Goal: Task Accomplishment & Management: Use online tool/utility

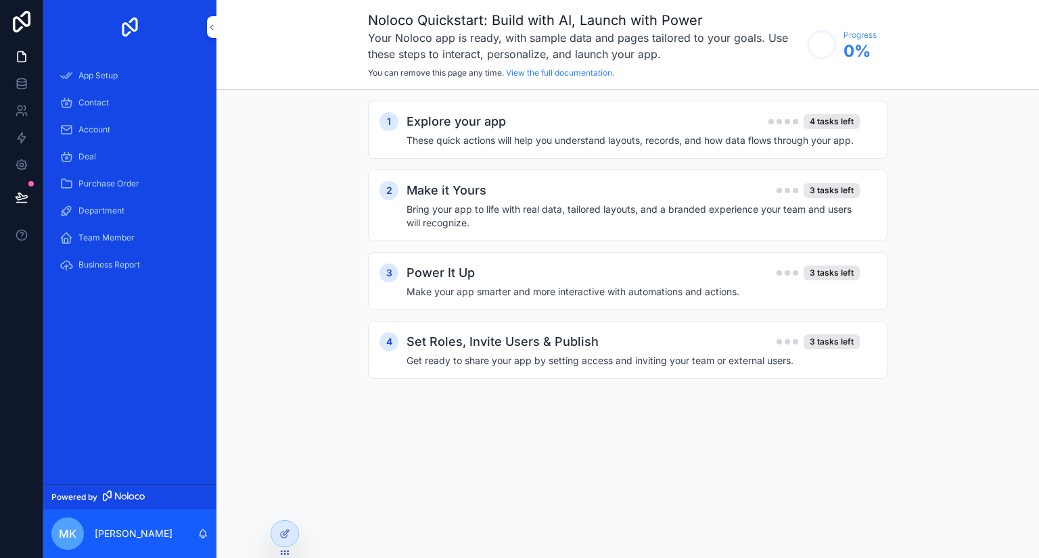
click at [110, 79] on span "App Setup" at bounding box center [97, 75] width 39 height 11
click at [590, 143] on h4 "These quick actions will help you understand layouts, records, and how data flo…" at bounding box center [632, 141] width 453 height 14
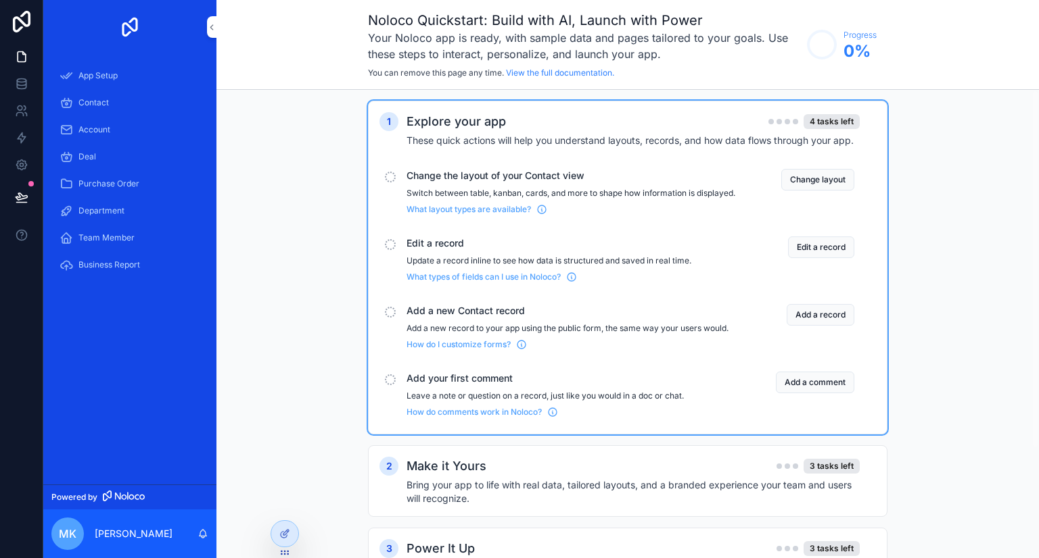
click at [824, 176] on button "Change layout" at bounding box center [817, 180] width 73 height 22
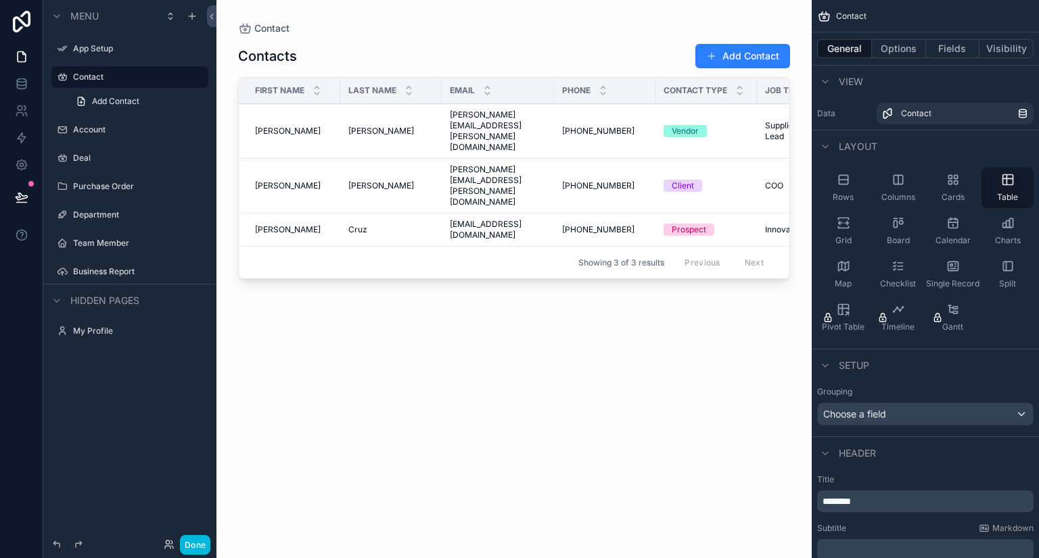
click at [682, 307] on div "scrollable content" at bounding box center [513, 271] width 595 height 542
click at [58, 17] on icon "scrollable content" at bounding box center [56, 16] width 11 height 11
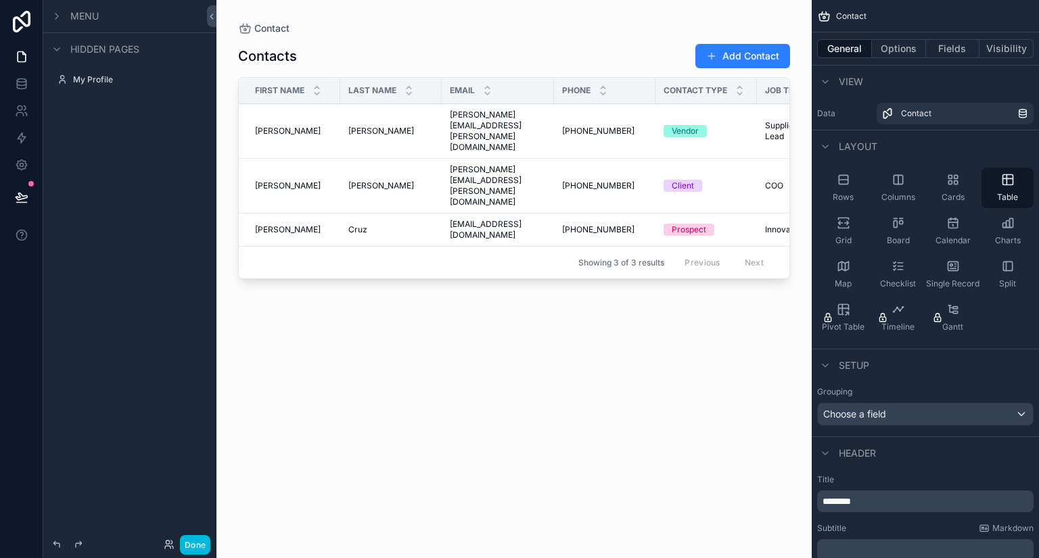
click at [57, 17] on icon "scrollable content" at bounding box center [56, 16] width 11 height 11
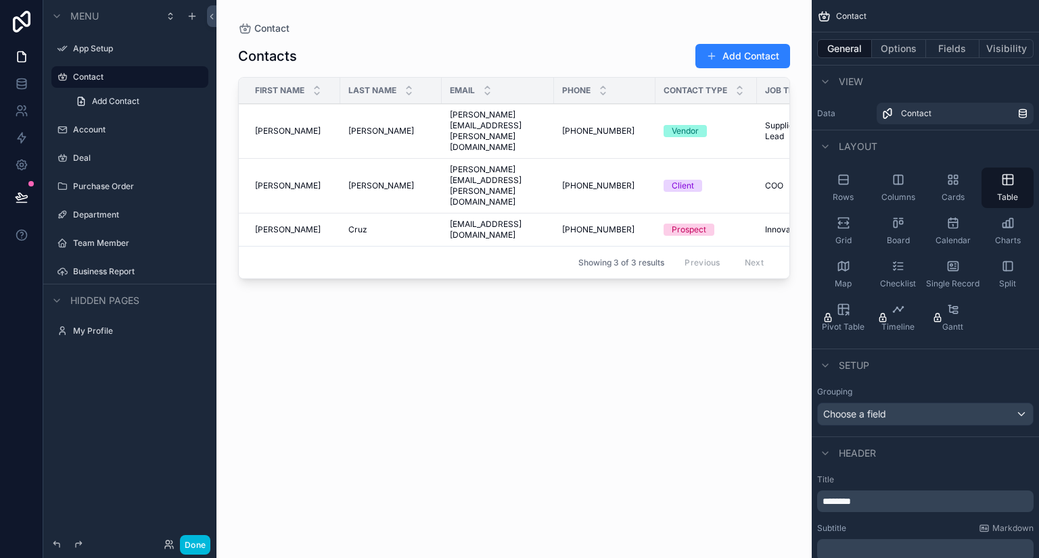
click at [19, 22] on icon at bounding box center [21, 22] width 27 height 22
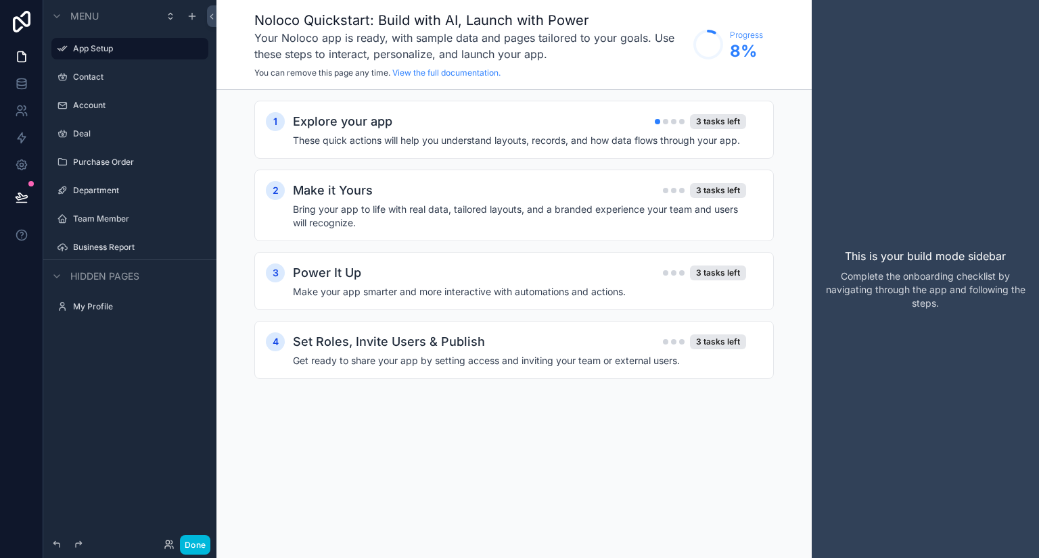
click at [534, 351] on div "Set Roles, Invite Users & Publish 3 tasks left Get ready to share your app by s…" at bounding box center [527, 350] width 469 height 35
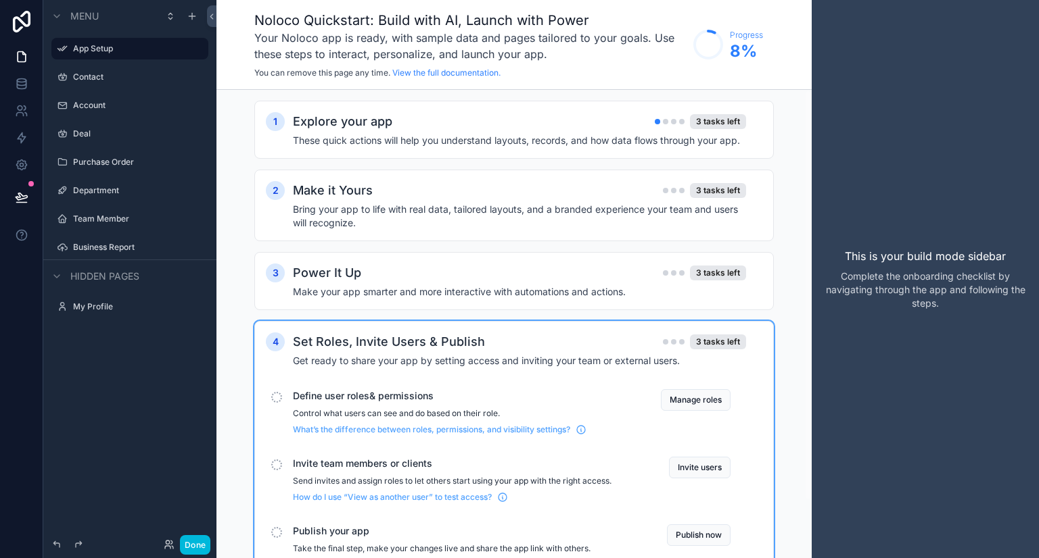
click at [276, 396] on div "scrollable content" at bounding box center [276, 397] width 11 height 11
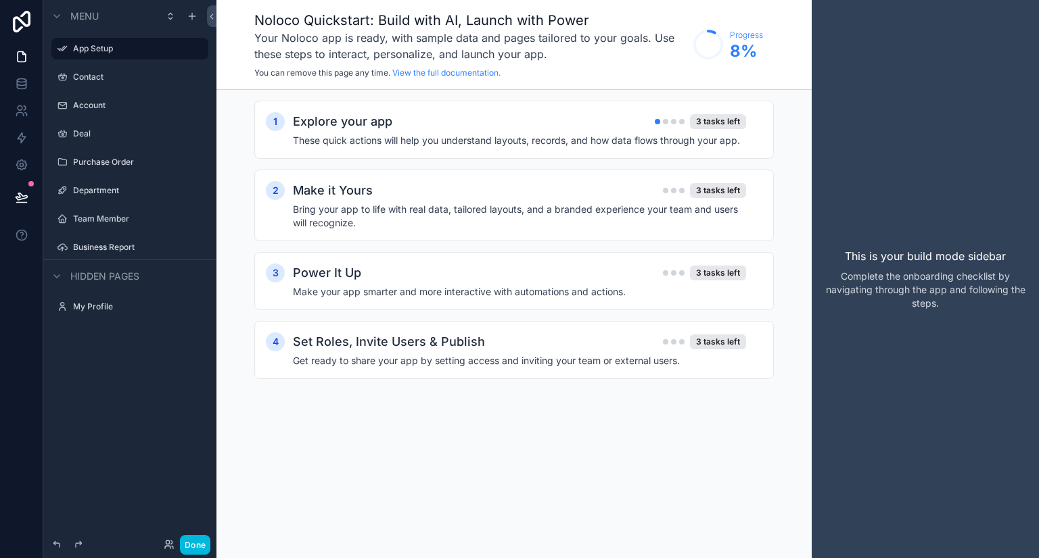
click at [384, 350] on div "Set Roles, Invite Users & Publish 3 tasks left Get ready to share your app by s…" at bounding box center [527, 350] width 469 height 35
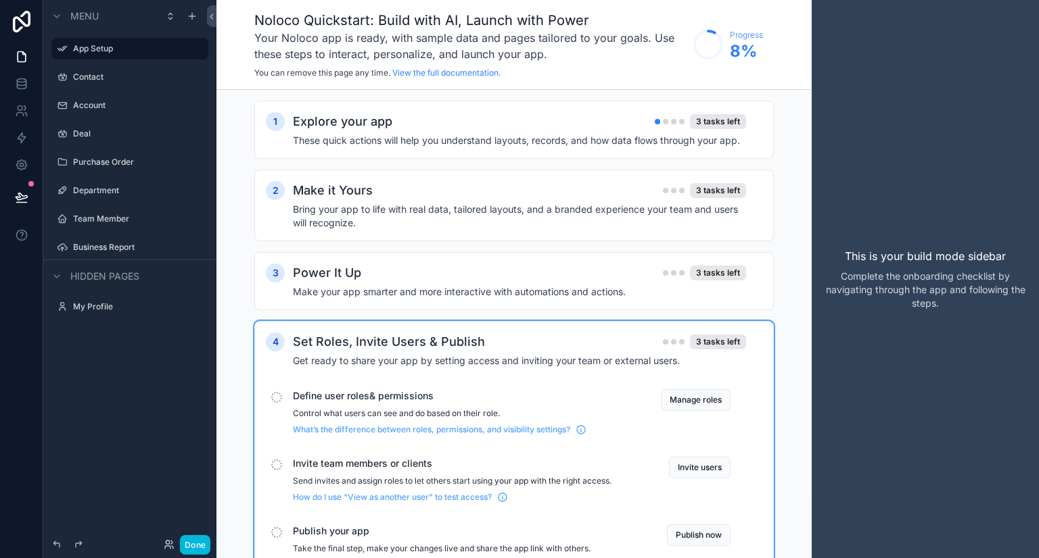
click at [696, 404] on button "Manage roles" at bounding box center [696, 400] width 70 height 22
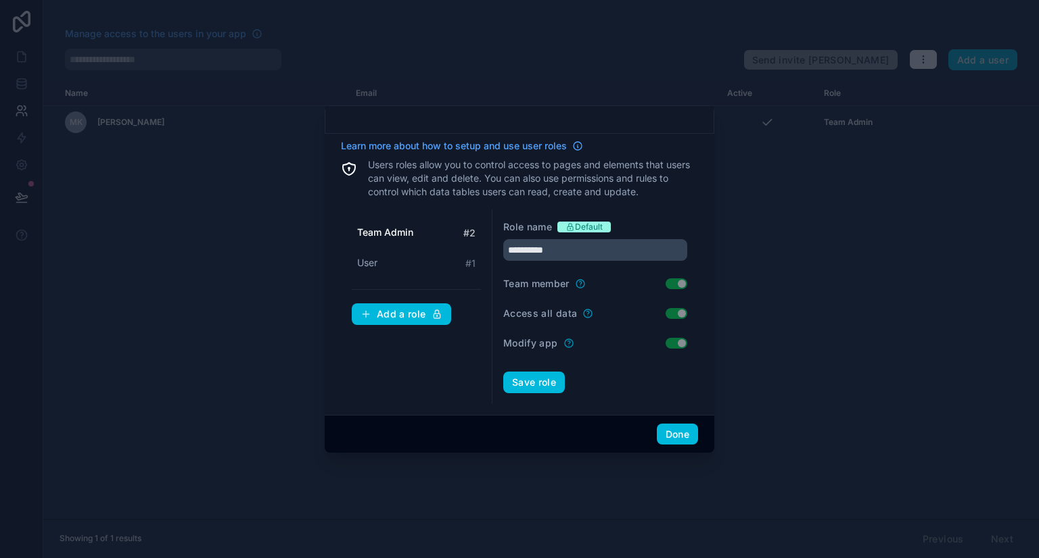
click at [673, 435] on button "Done" at bounding box center [677, 435] width 41 height 22
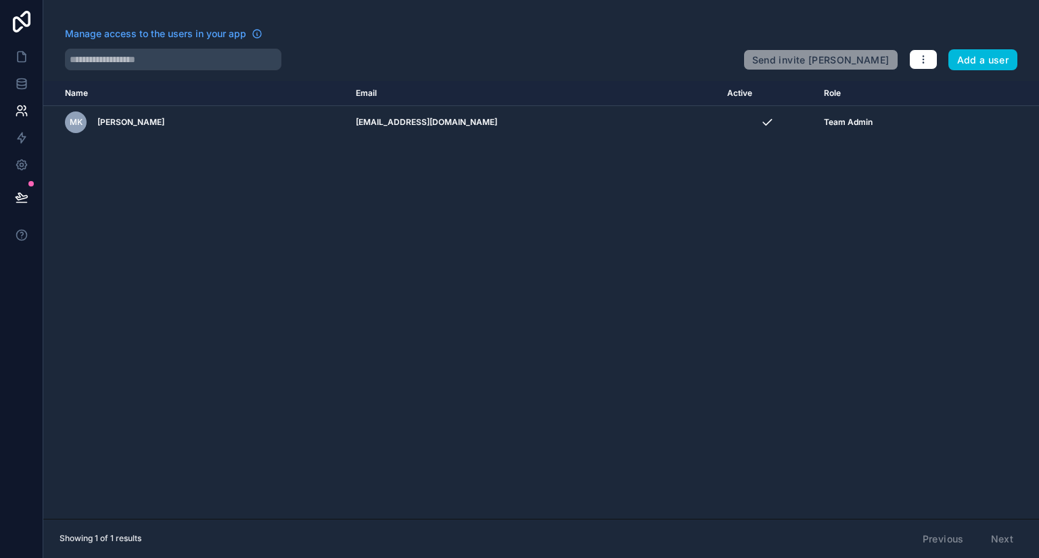
click at [974, 66] on button "Add a user" at bounding box center [983, 60] width 70 height 22
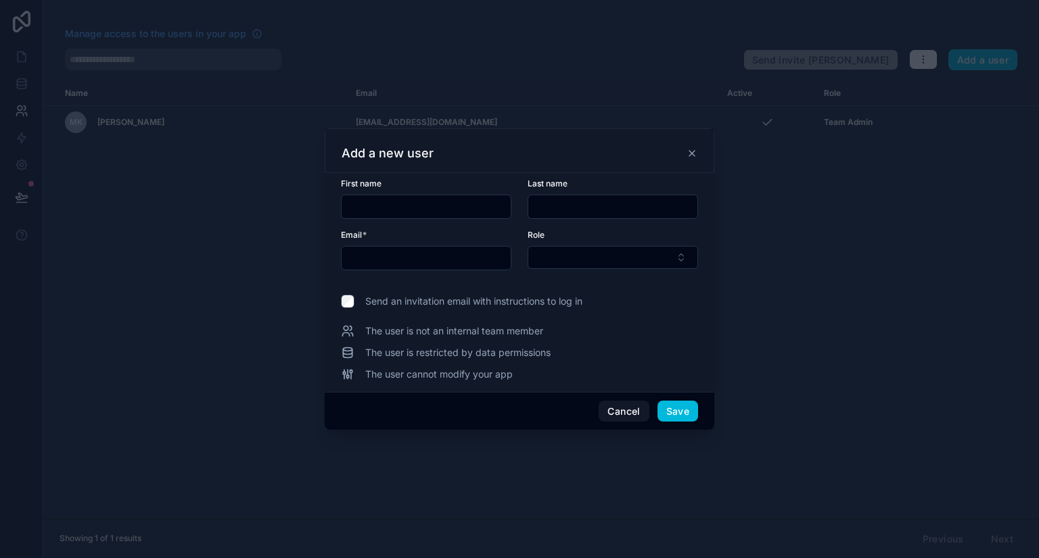
click at [688, 155] on icon at bounding box center [691, 153] width 11 height 11
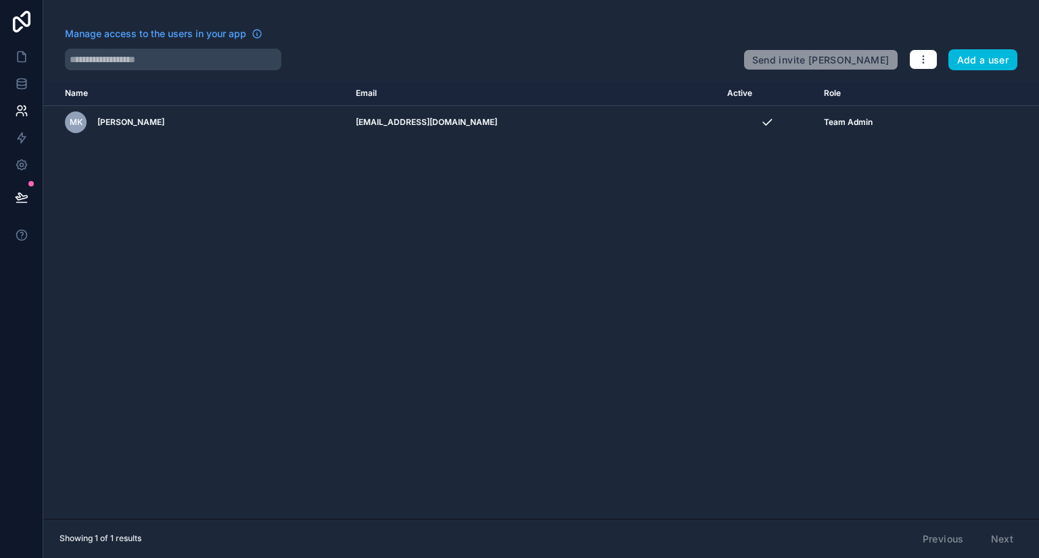
click at [998, 535] on div "Previous Next" at bounding box center [968, 539] width 110 height 23
click at [21, 57] on icon at bounding box center [22, 57] width 14 height 14
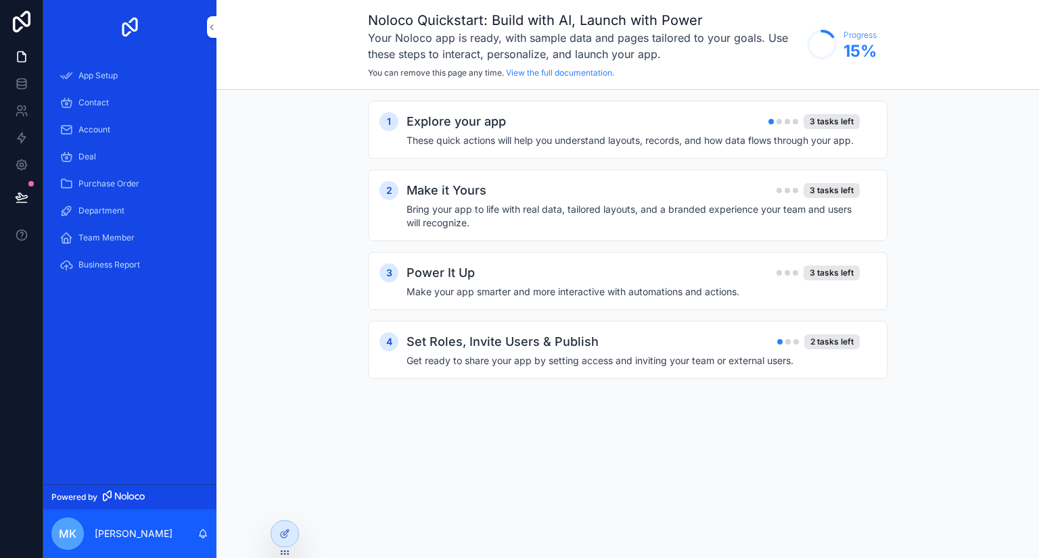
click at [292, 429] on div "Noloco Quickstart: Build with AI, Launch with Power Your Noloco app is ready, w…" at bounding box center [627, 279] width 822 height 558
click at [110, 236] on span "Team Member" at bounding box center [106, 238] width 56 height 11
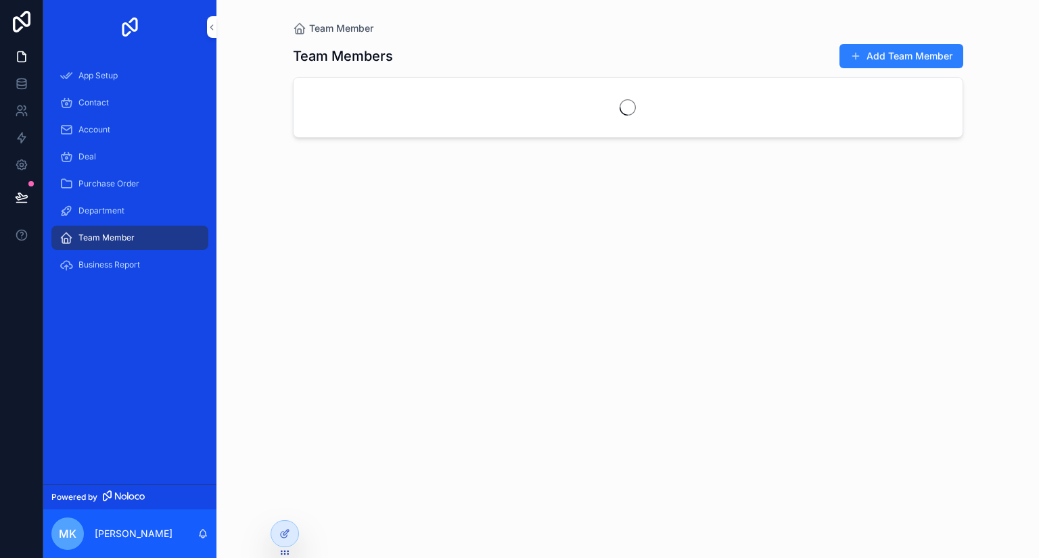
click at [105, 207] on span "Department" at bounding box center [101, 211] width 46 height 11
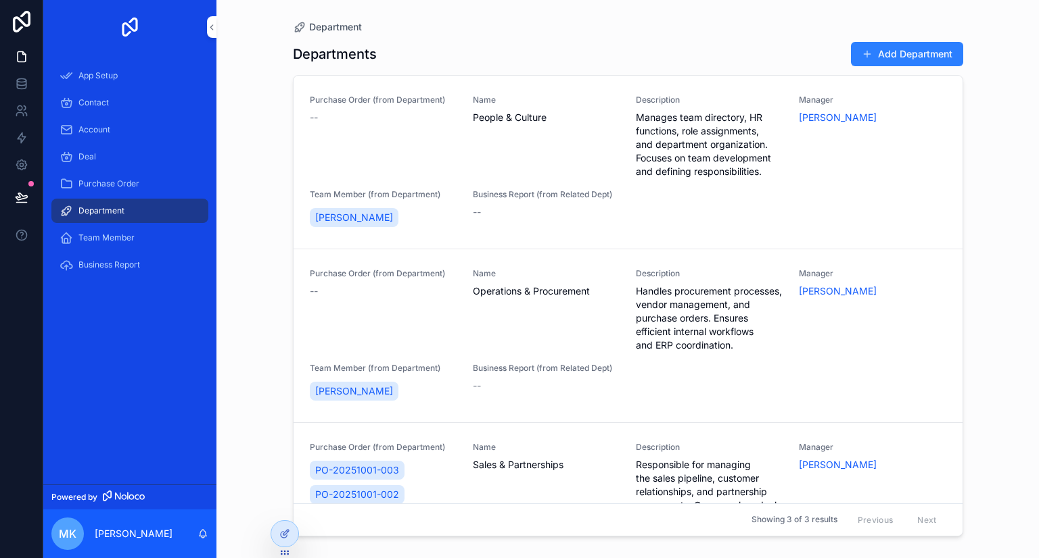
click at [110, 231] on div "Team Member" at bounding box center [129, 238] width 141 height 22
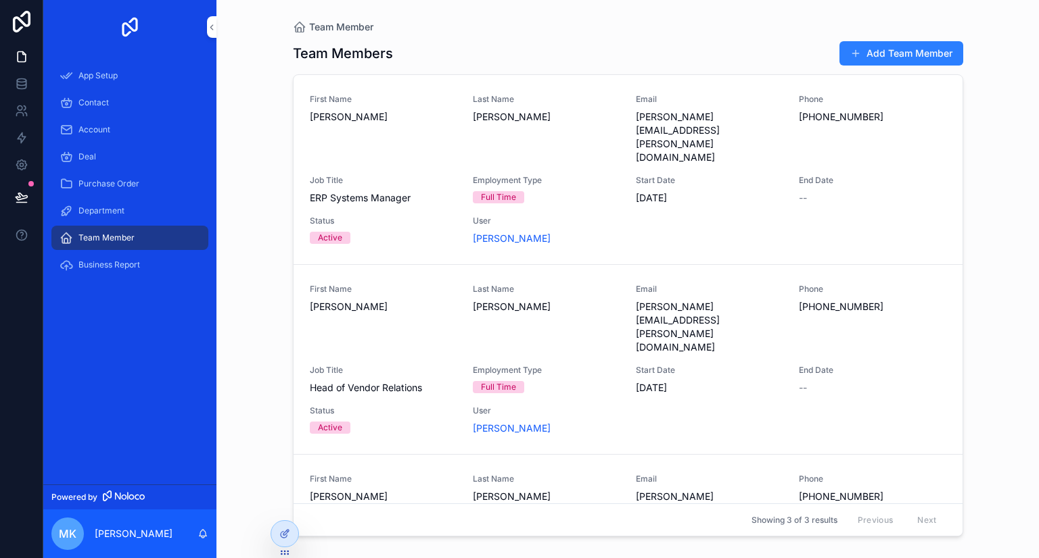
click at [112, 263] on span "Business Report" at bounding box center [109, 265] width 62 height 11
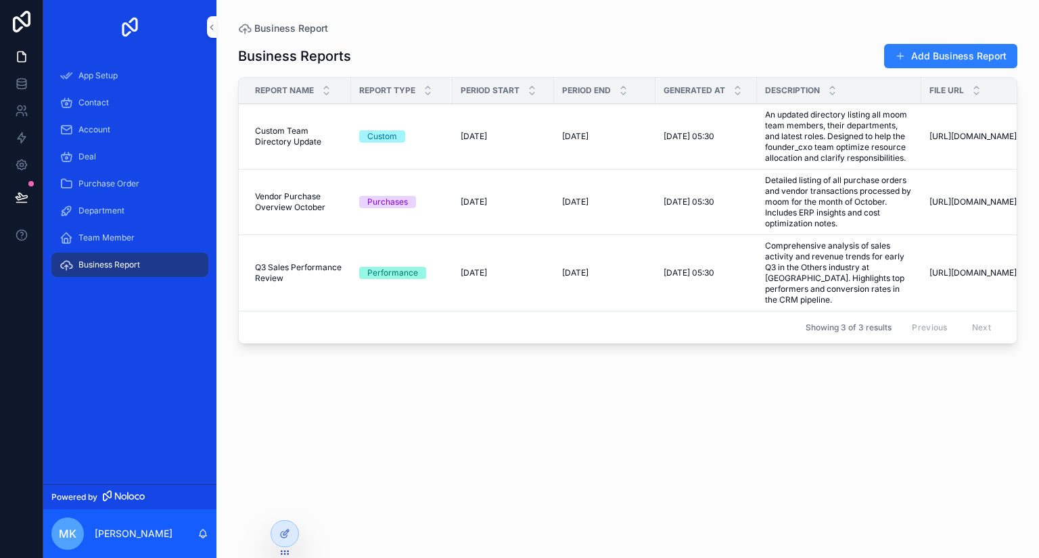
click at [112, 101] on div "Contact" at bounding box center [129, 103] width 141 height 22
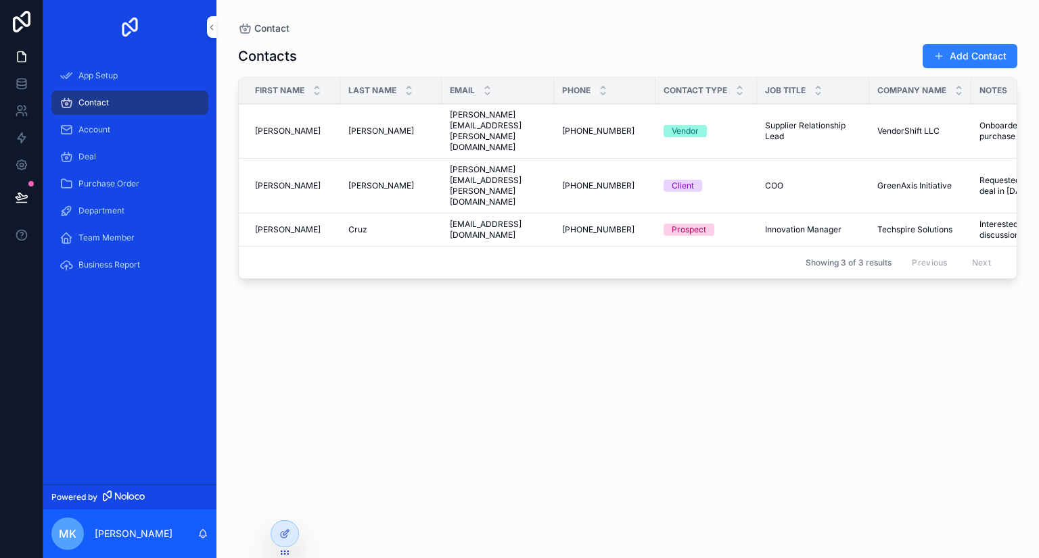
click at [103, 145] on link "Deal" at bounding box center [129, 157] width 157 height 24
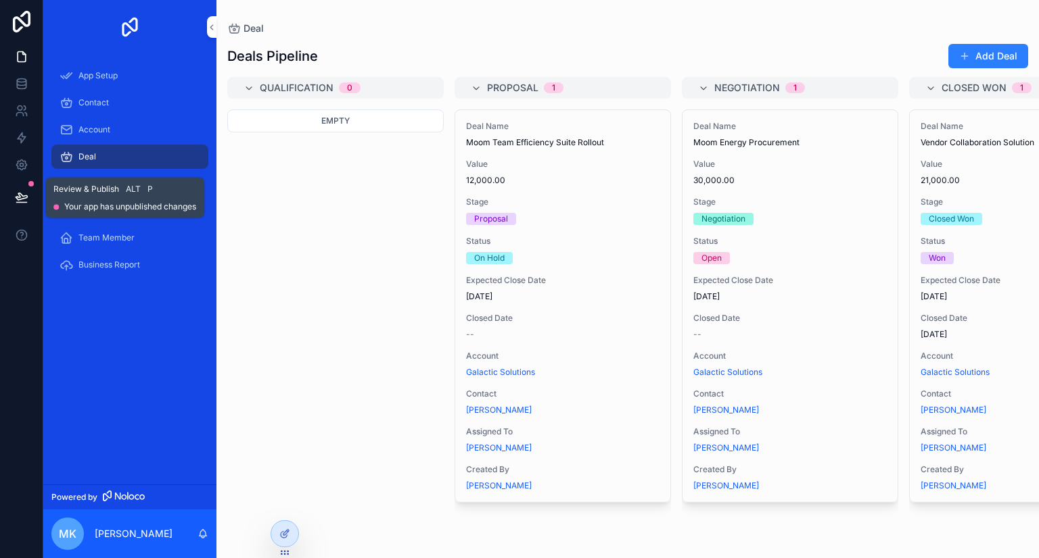
click at [23, 191] on icon at bounding box center [22, 198] width 14 height 14
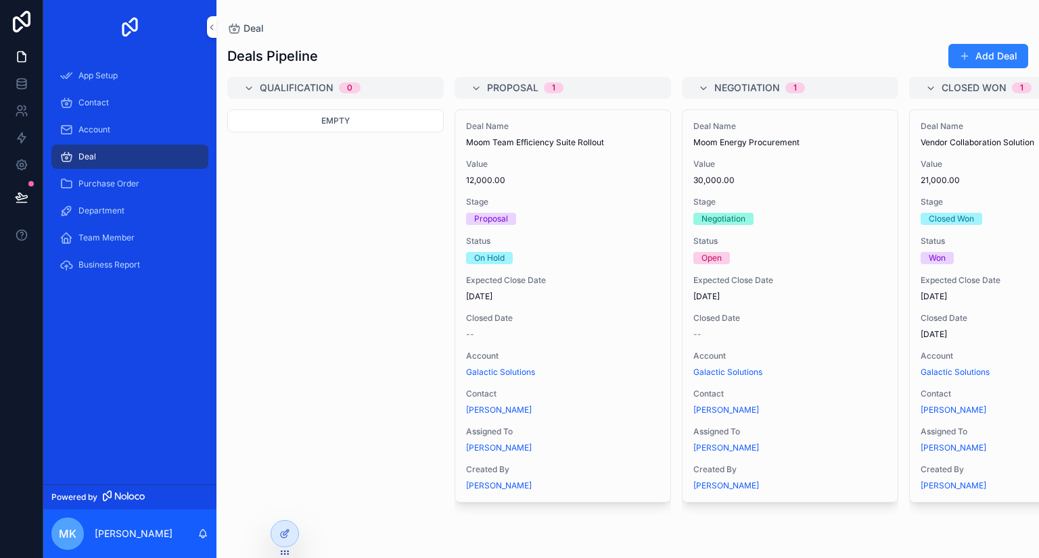
click at [103, 375] on div "App Setup Contact Account Deal Purchase Order Department Team Member Business R…" at bounding box center [129, 269] width 173 height 431
click at [20, 18] on icon at bounding box center [21, 22] width 27 height 22
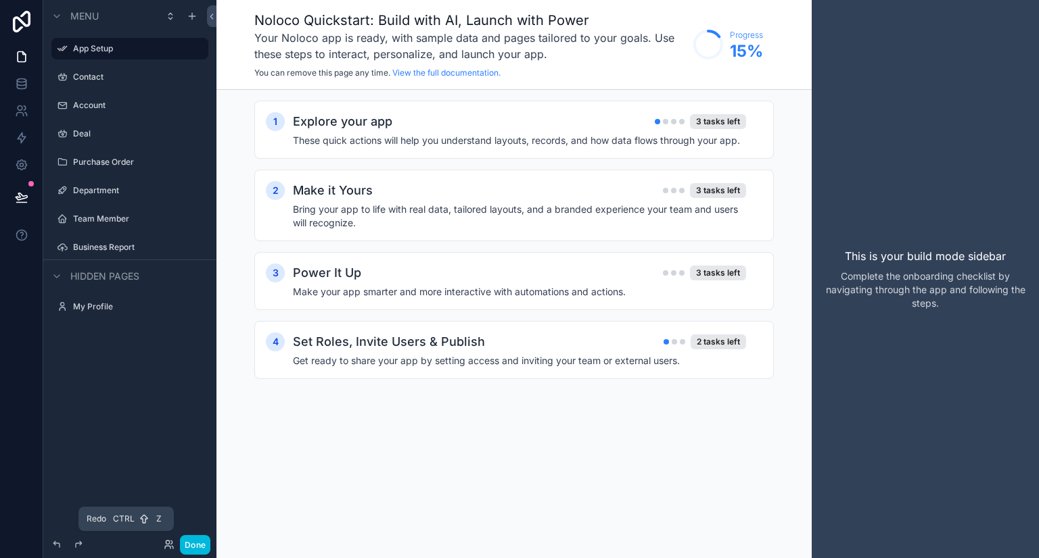
click at [78, 540] on icon at bounding box center [78, 545] width 11 height 11
click at [57, 542] on icon at bounding box center [56, 545] width 11 height 11
click at [357, 122] on h2 "Explore your app" at bounding box center [342, 121] width 99 height 19
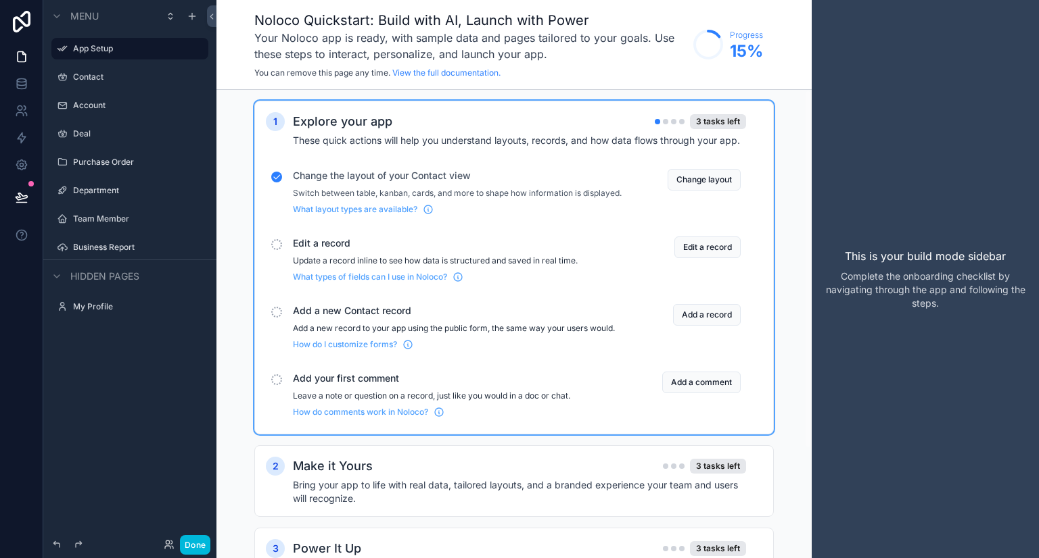
click at [466, 139] on h4 "These quick actions will help you understand layouts, records, and how data flo…" at bounding box center [519, 141] width 453 height 14
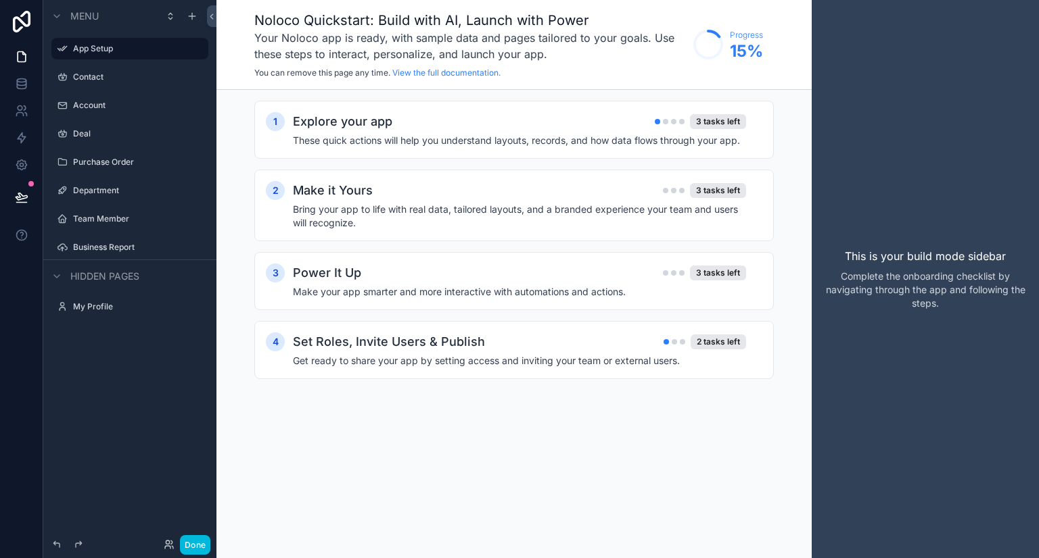
click at [444, 217] on h4 "Bring your app to life with real data, tailored layouts, and a branded experien…" at bounding box center [519, 216] width 453 height 27
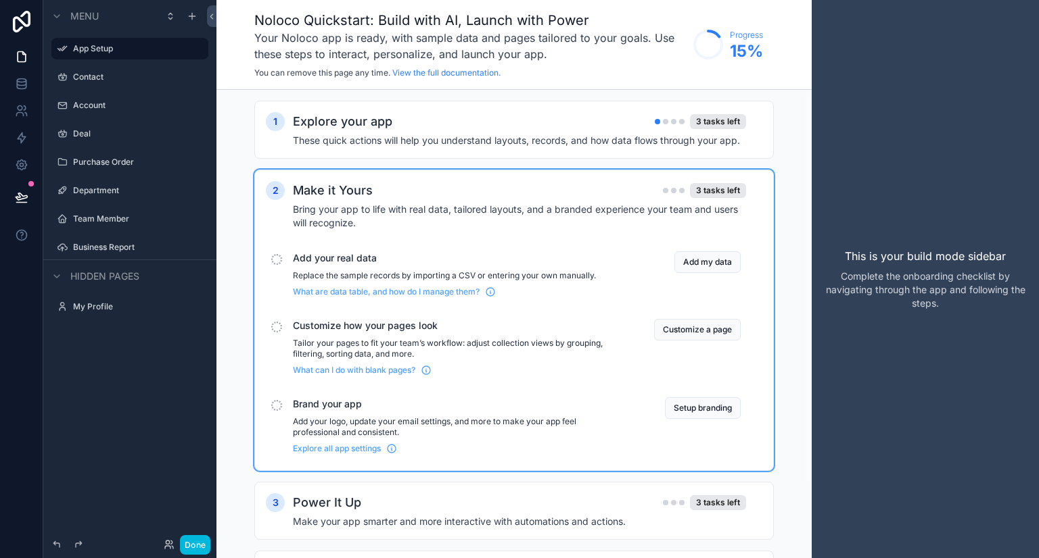
click at [279, 258] on div "scrollable content" at bounding box center [276, 259] width 11 height 11
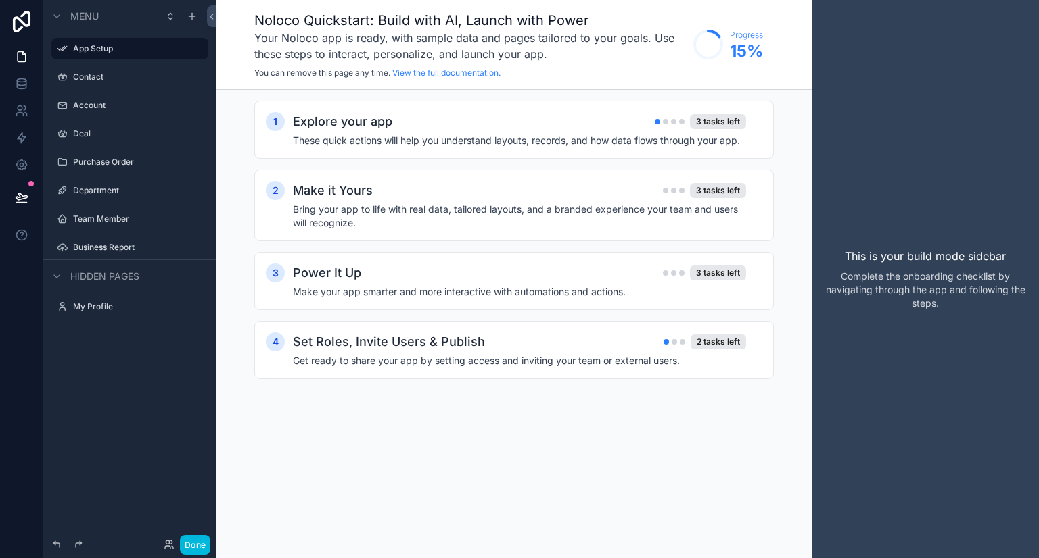
click at [375, 220] on h4 "Bring your app to life with real data, tailored layouts, and a branded experien…" at bounding box center [519, 216] width 453 height 27
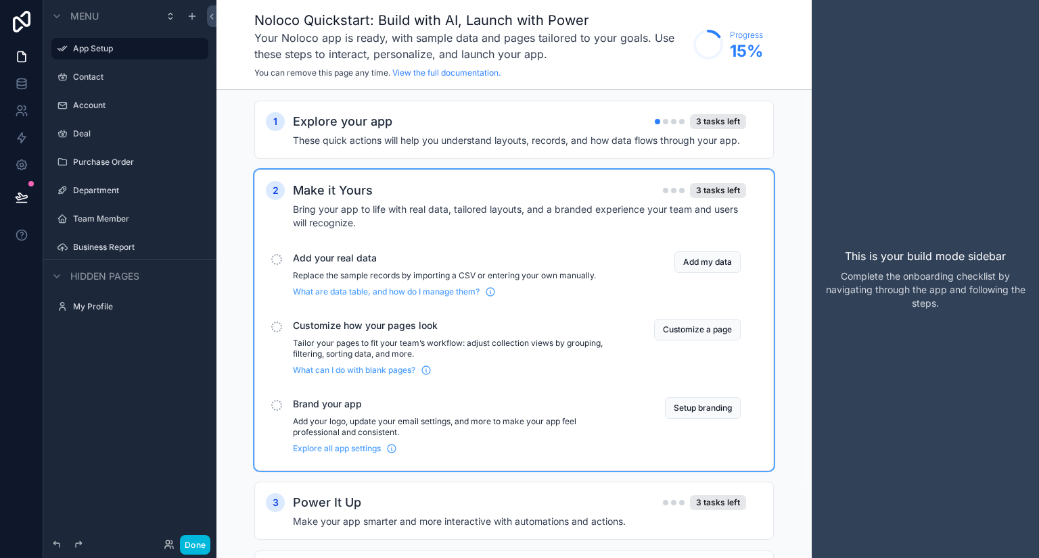
click at [335, 406] on span "Brand your app" at bounding box center [457, 405] width 329 height 14
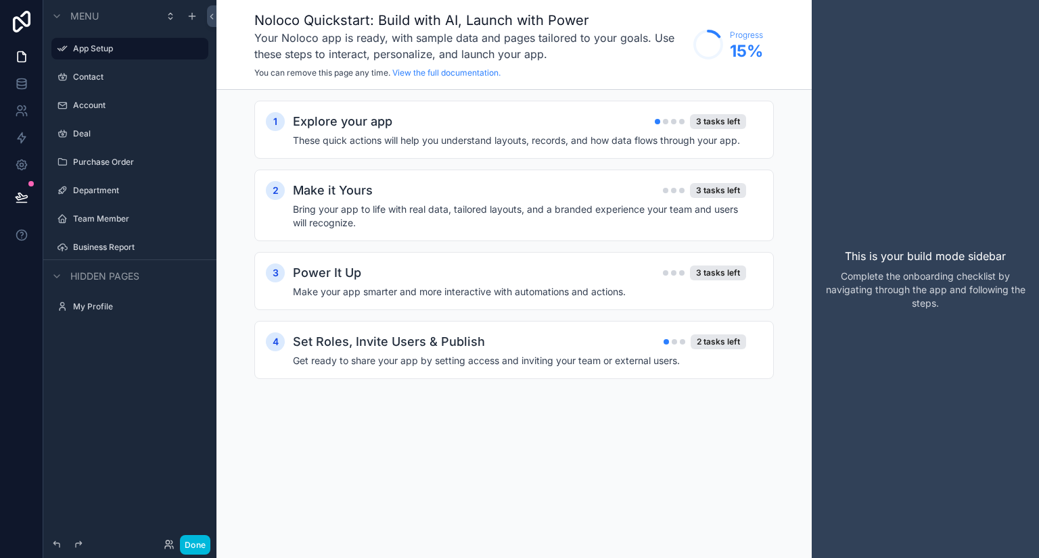
click at [389, 347] on h2 "Set Roles, Invite Users & Publish" at bounding box center [389, 342] width 192 height 19
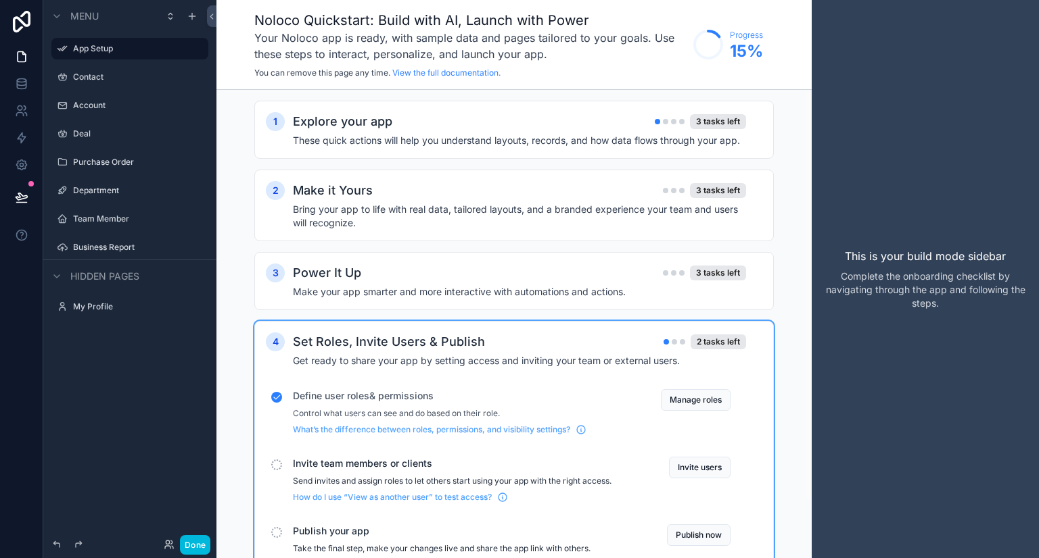
click at [139, 378] on div "Menu App Setup Contact Account Deal Purchase Order Department Team Member Busin…" at bounding box center [129, 271] width 173 height 542
click at [193, 18] on icon "scrollable content" at bounding box center [192, 16] width 11 height 11
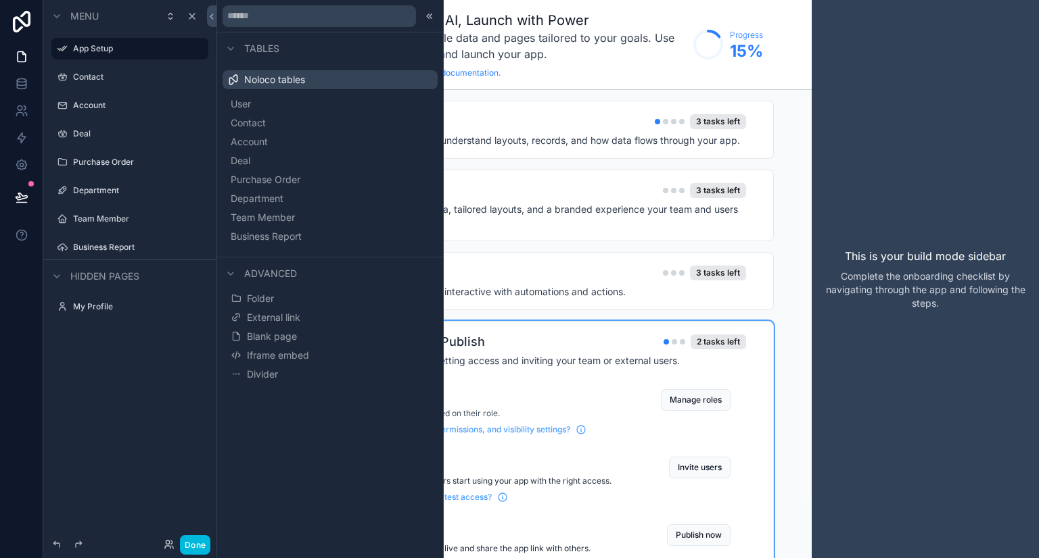
click at [286, 316] on span "External link" at bounding box center [273, 318] width 53 height 14
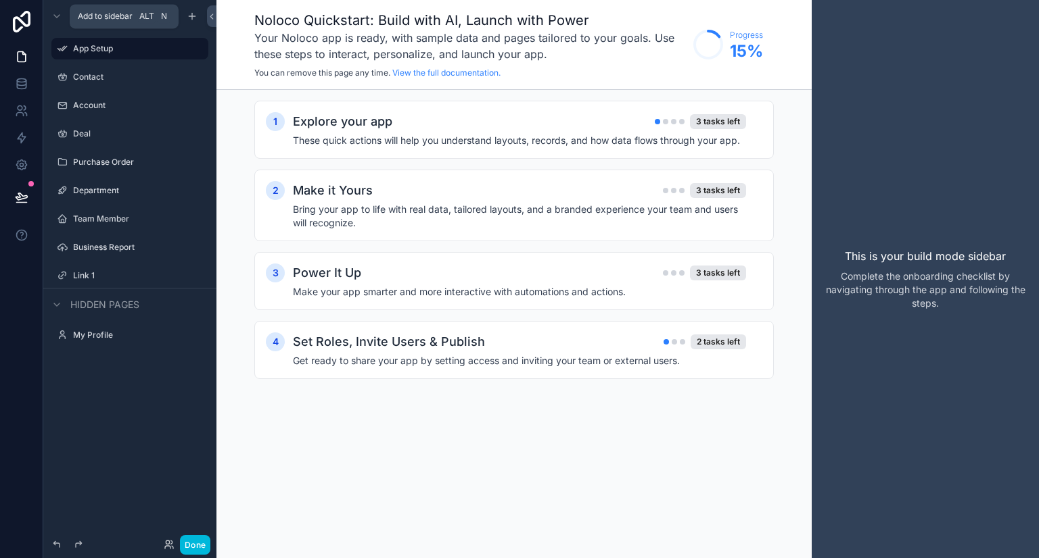
click at [191, 17] on icon "scrollable content" at bounding box center [192, 16] width 11 height 11
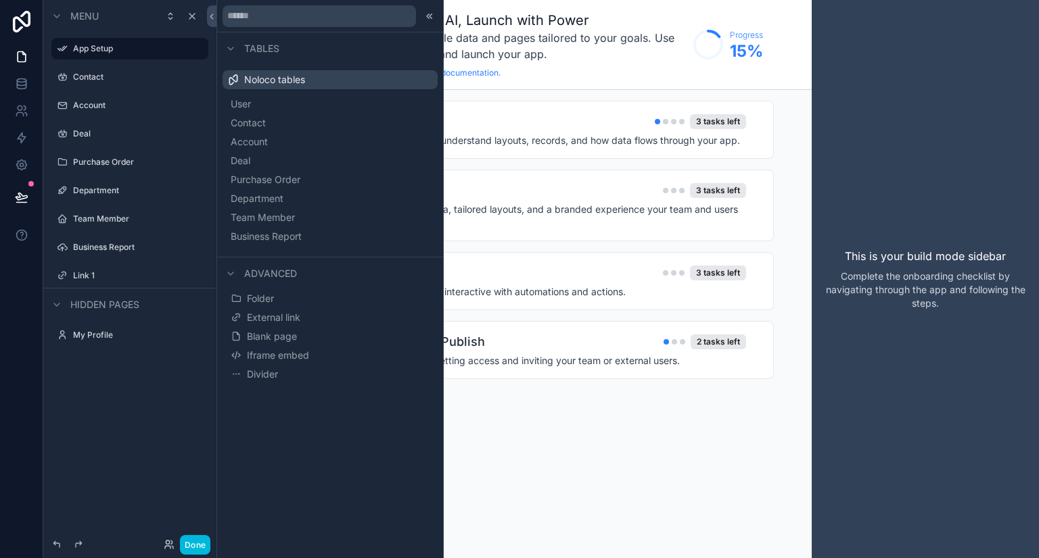
click at [11, 26] on icon at bounding box center [21, 22] width 27 height 22
